Goal: Information Seeking & Learning: Learn about a topic

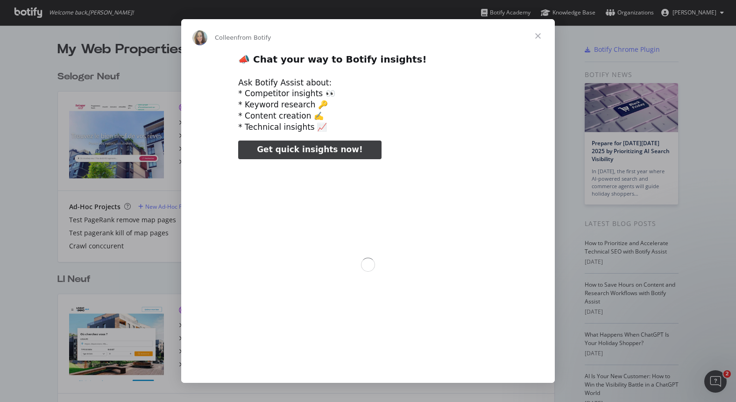
click at [202, 149] on div "Get quick insights now!" at bounding box center [368, 150] width 374 height 19
type input "53368"
click at [540, 36] on span "Close" at bounding box center [538, 36] width 34 height 34
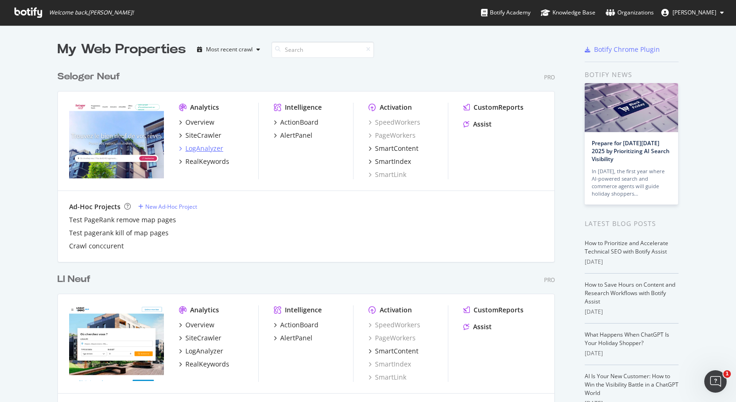
click at [199, 146] on div "LogAnalyzer" at bounding box center [204, 148] width 38 height 9
